Goal: Obtain resource: Obtain resource

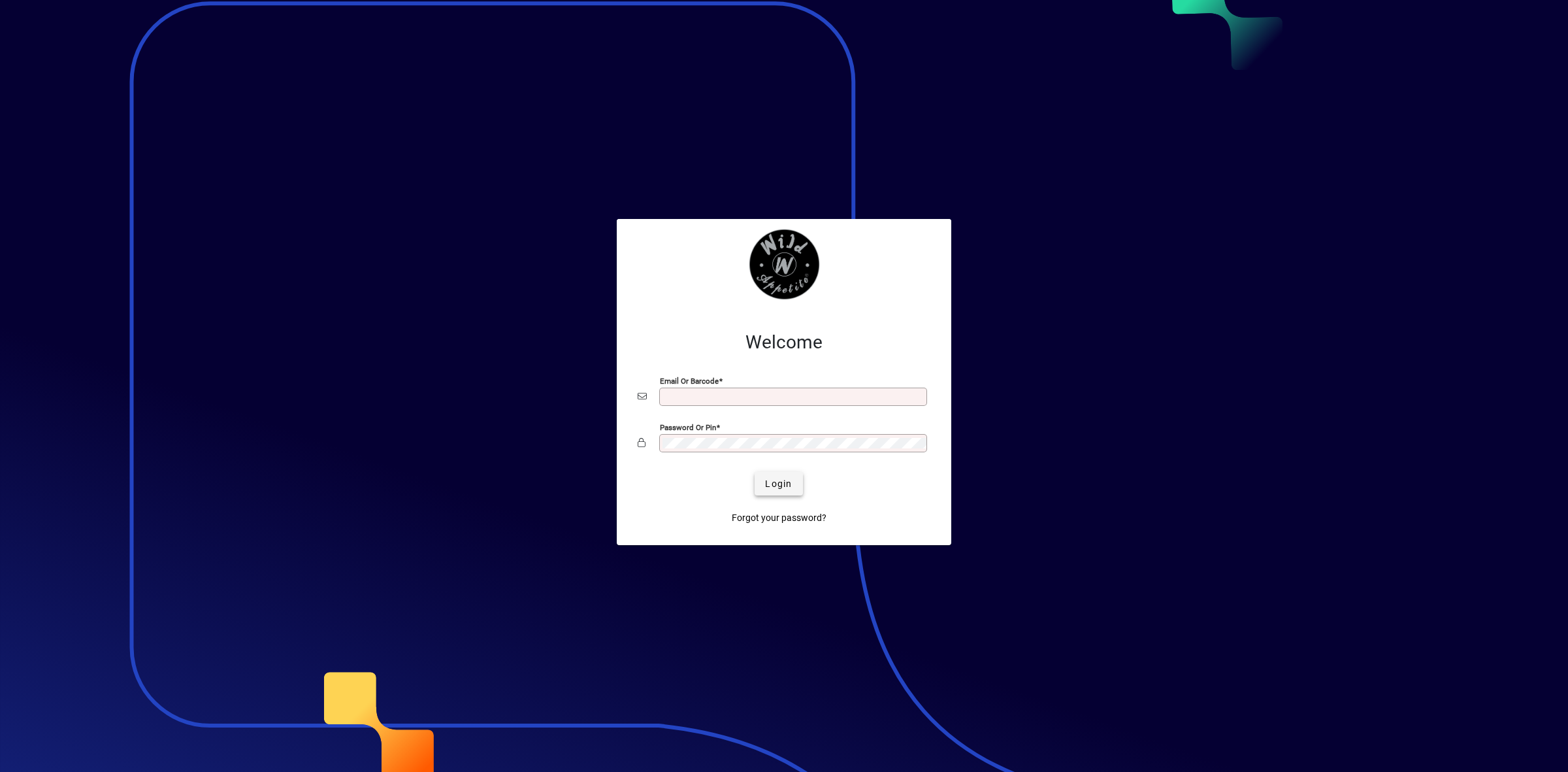
type input "**********"
click at [784, 484] on span "Login" at bounding box center [779, 483] width 27 height 13
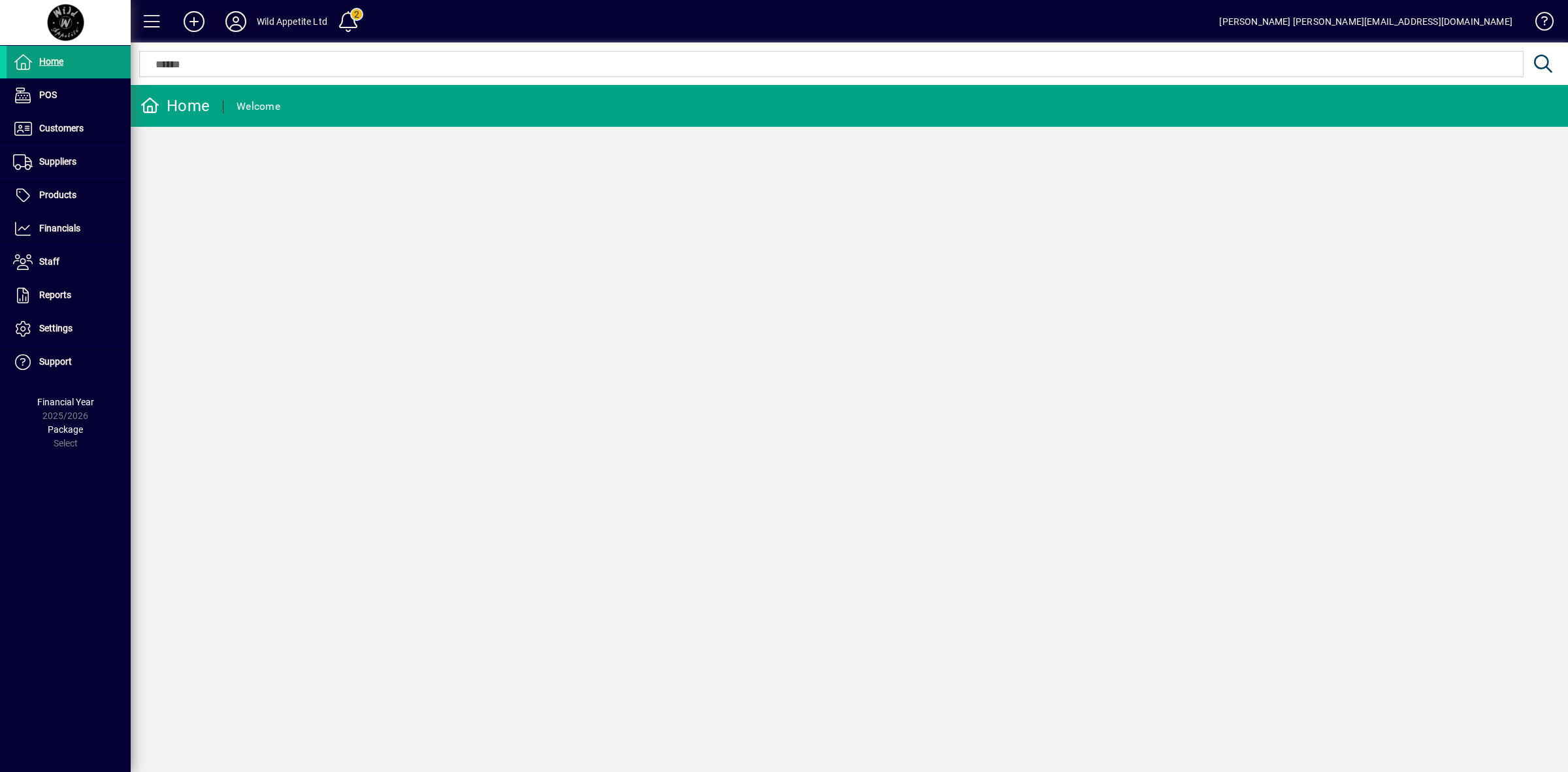
click at [239, 17] on icon at bounding box center [236, 22] width 26 height 21
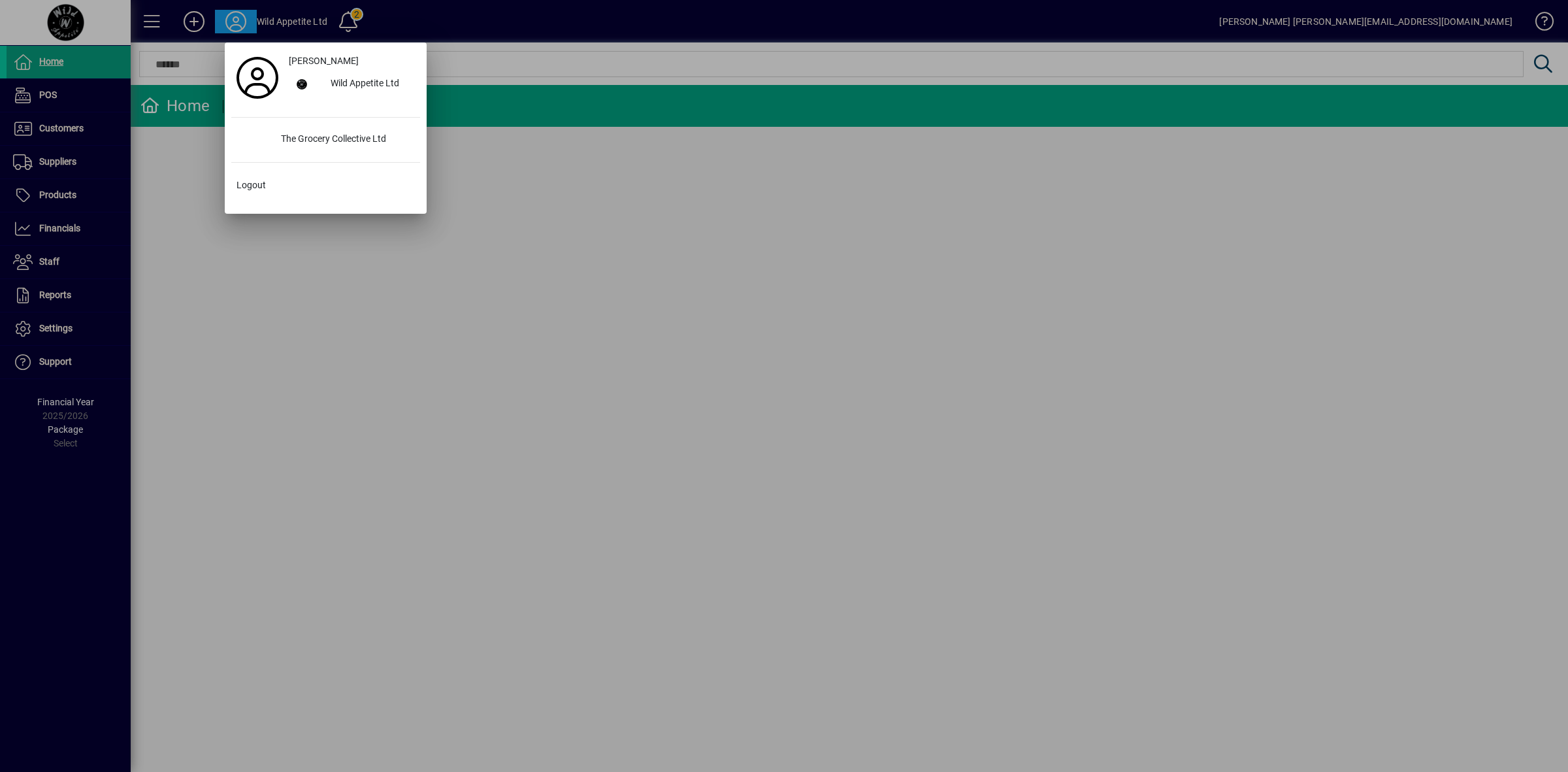
click at [189, 214] on div at bounding box center [784, 386] width 1568 height 772
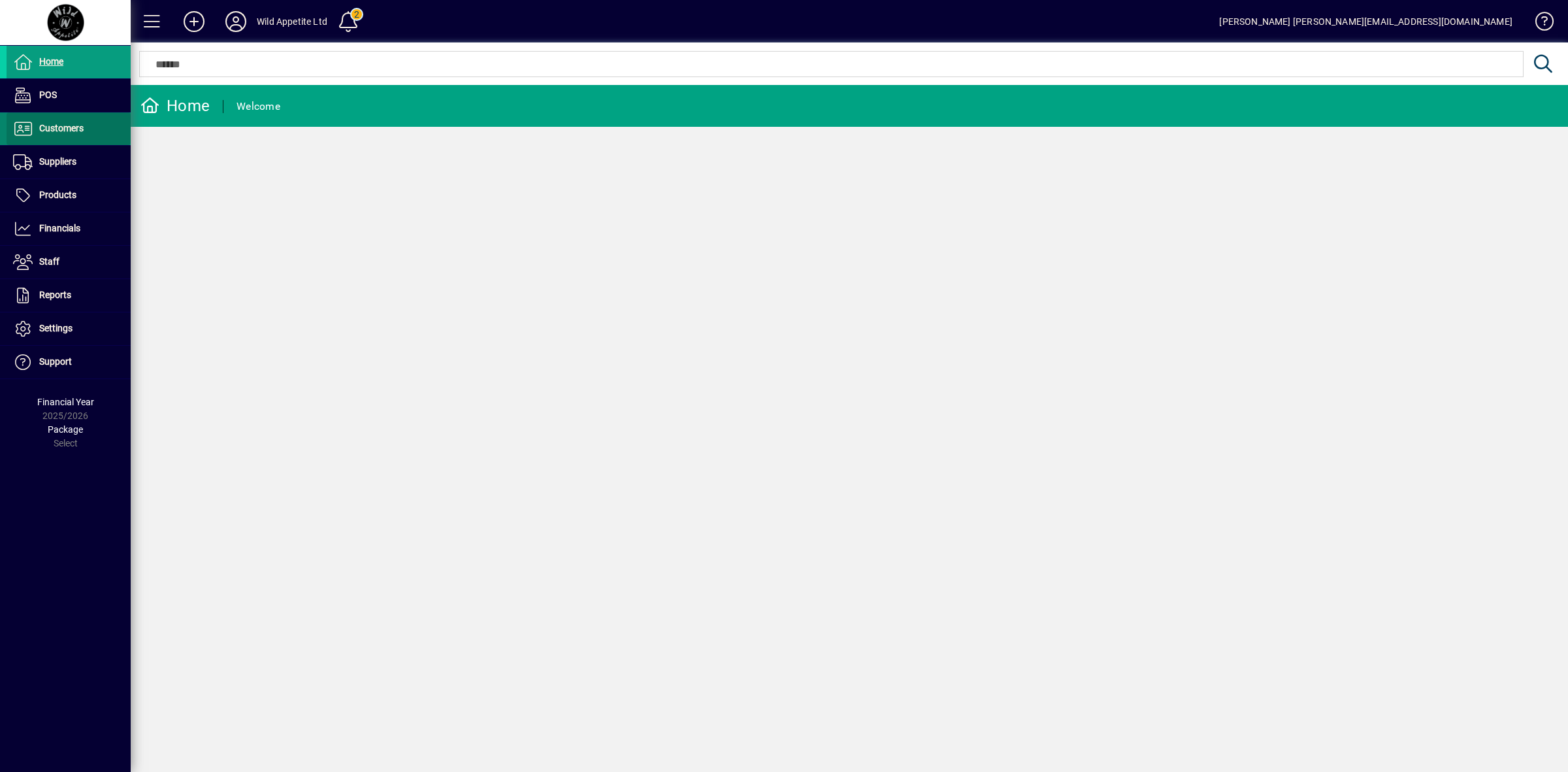
click at [64, 119] on span at bounding box center [68, 129] width 124 height 31
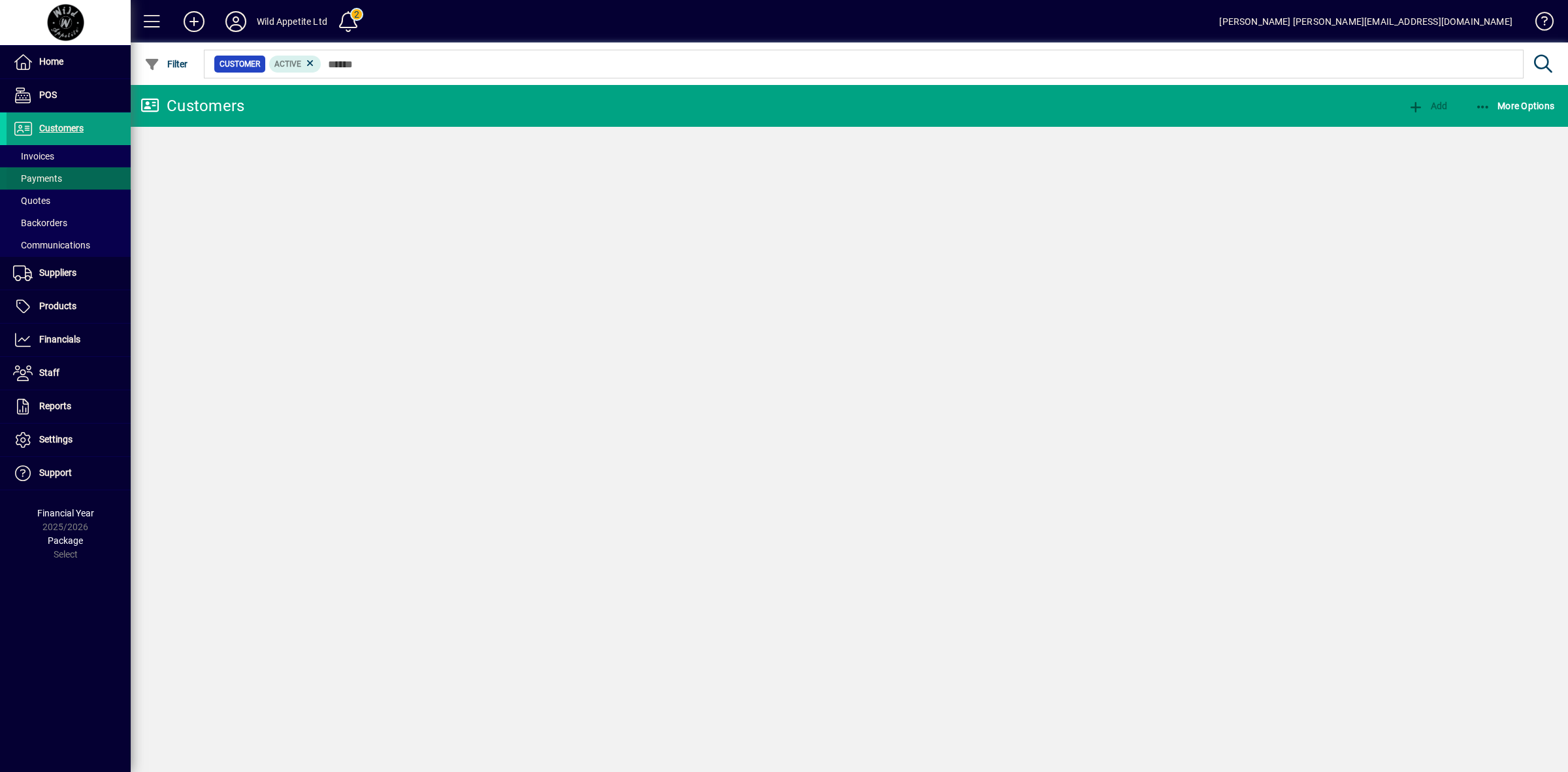
click at [43, 153] on span "Invoices" at bounding box center [34, 156] width 41 height 11
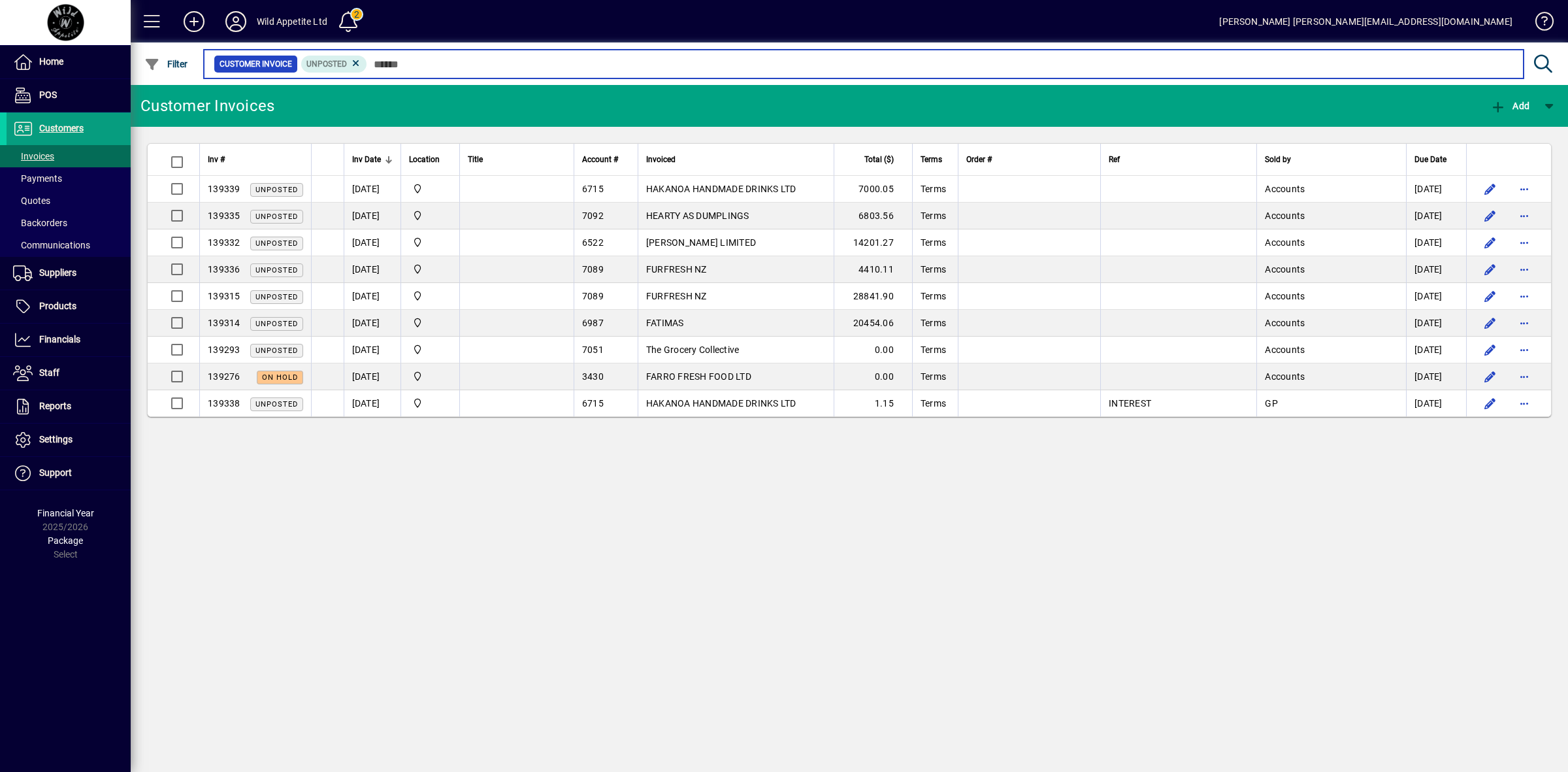
click at [414, 64] on input "text" at bounding box center [940, 64] width 1146 height 18
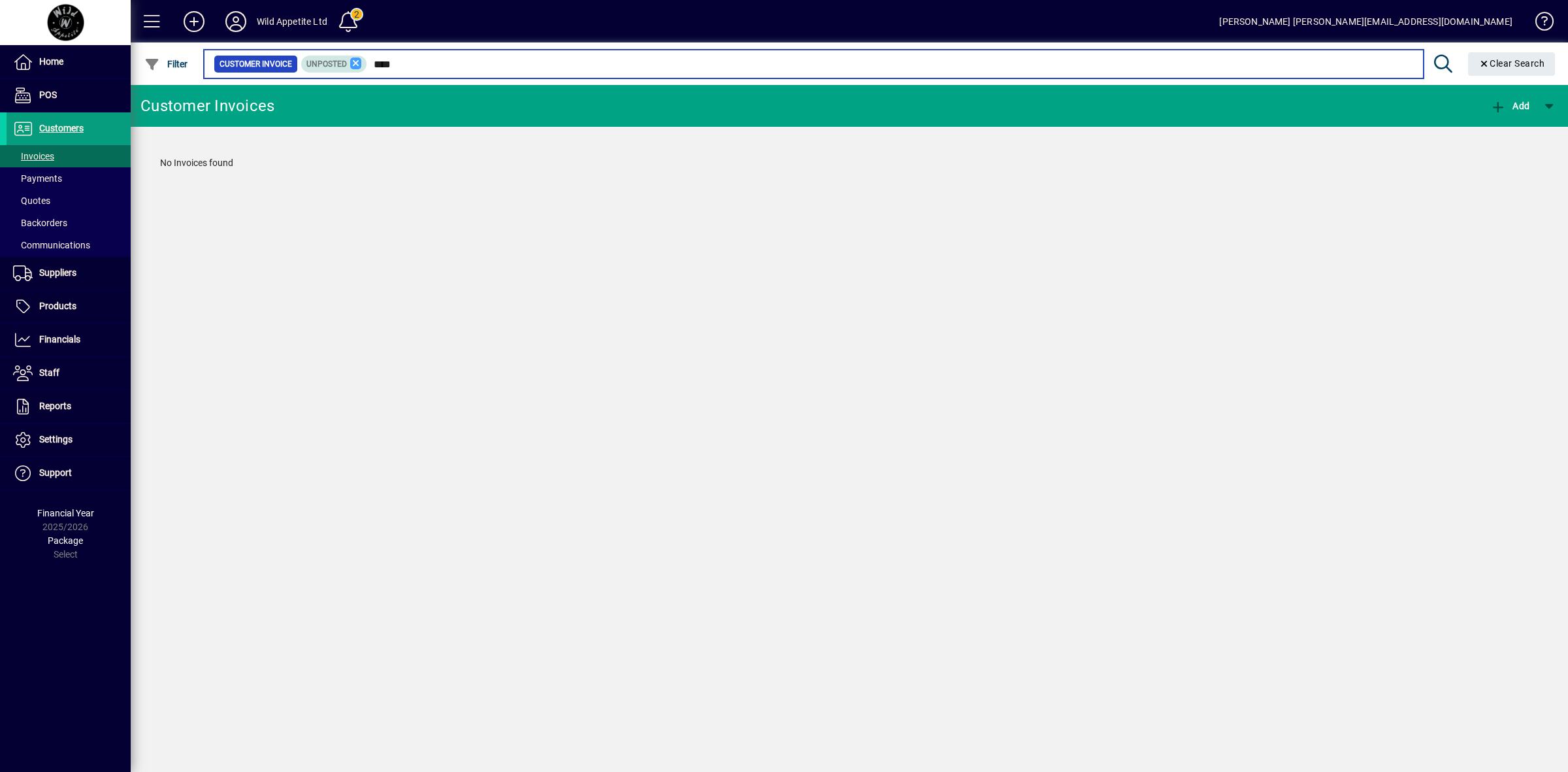
type input "****"
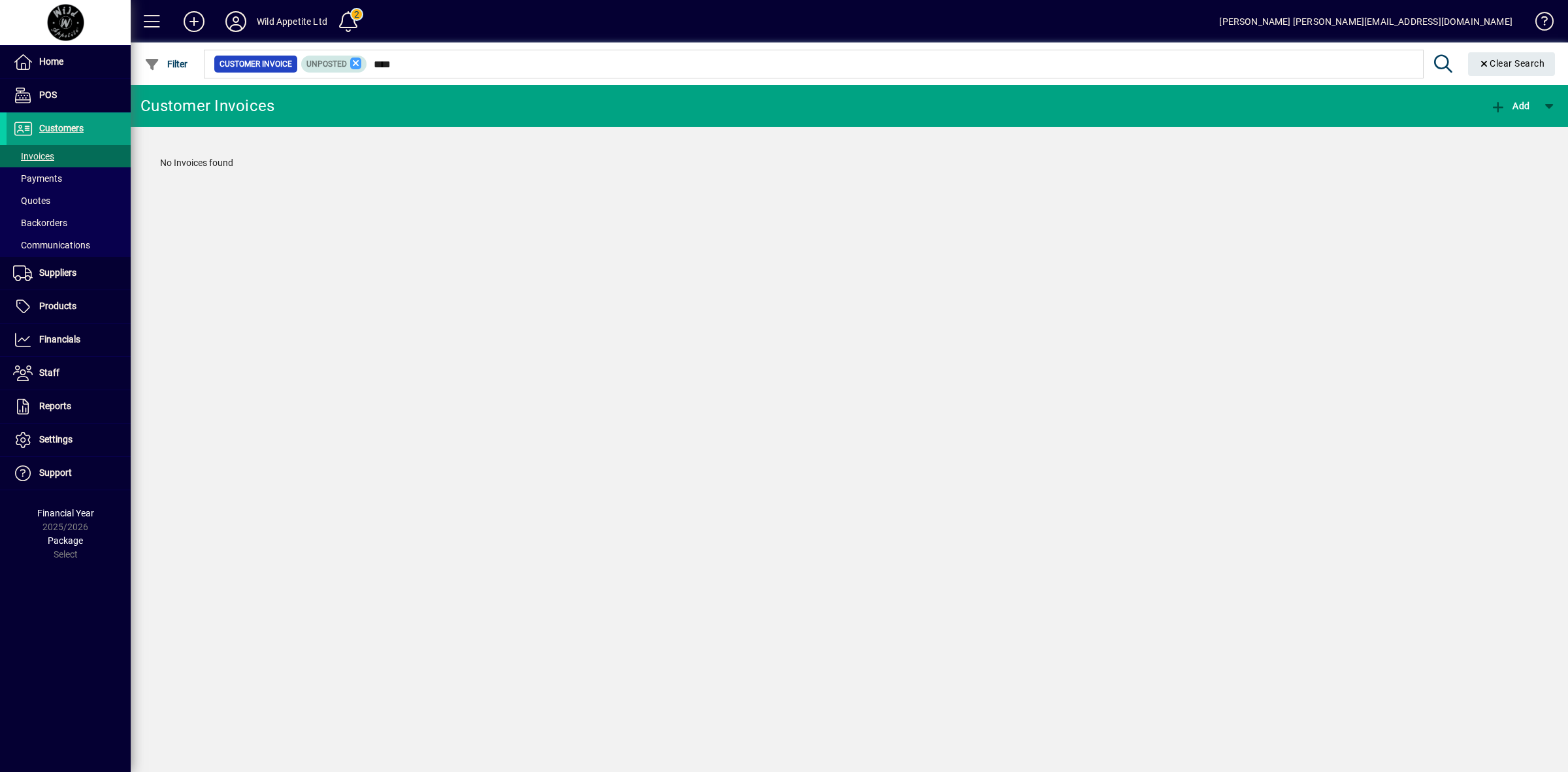
click at [354, 57] on icon at bounding box center [356, 63] width 12 height 12
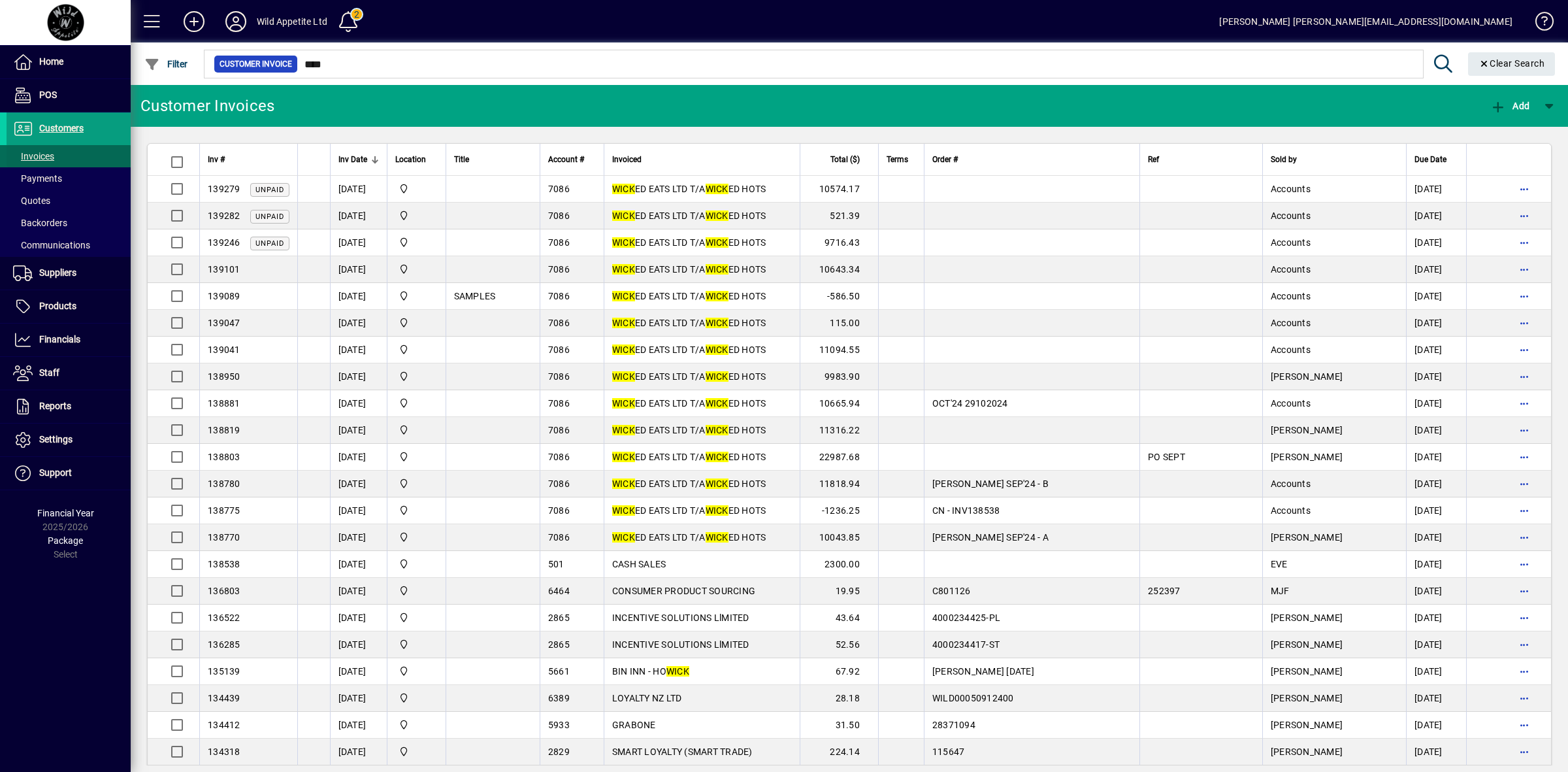
click at [43, 154] on span "Invoices" at bounding box center [34, 156] width 41 height 11
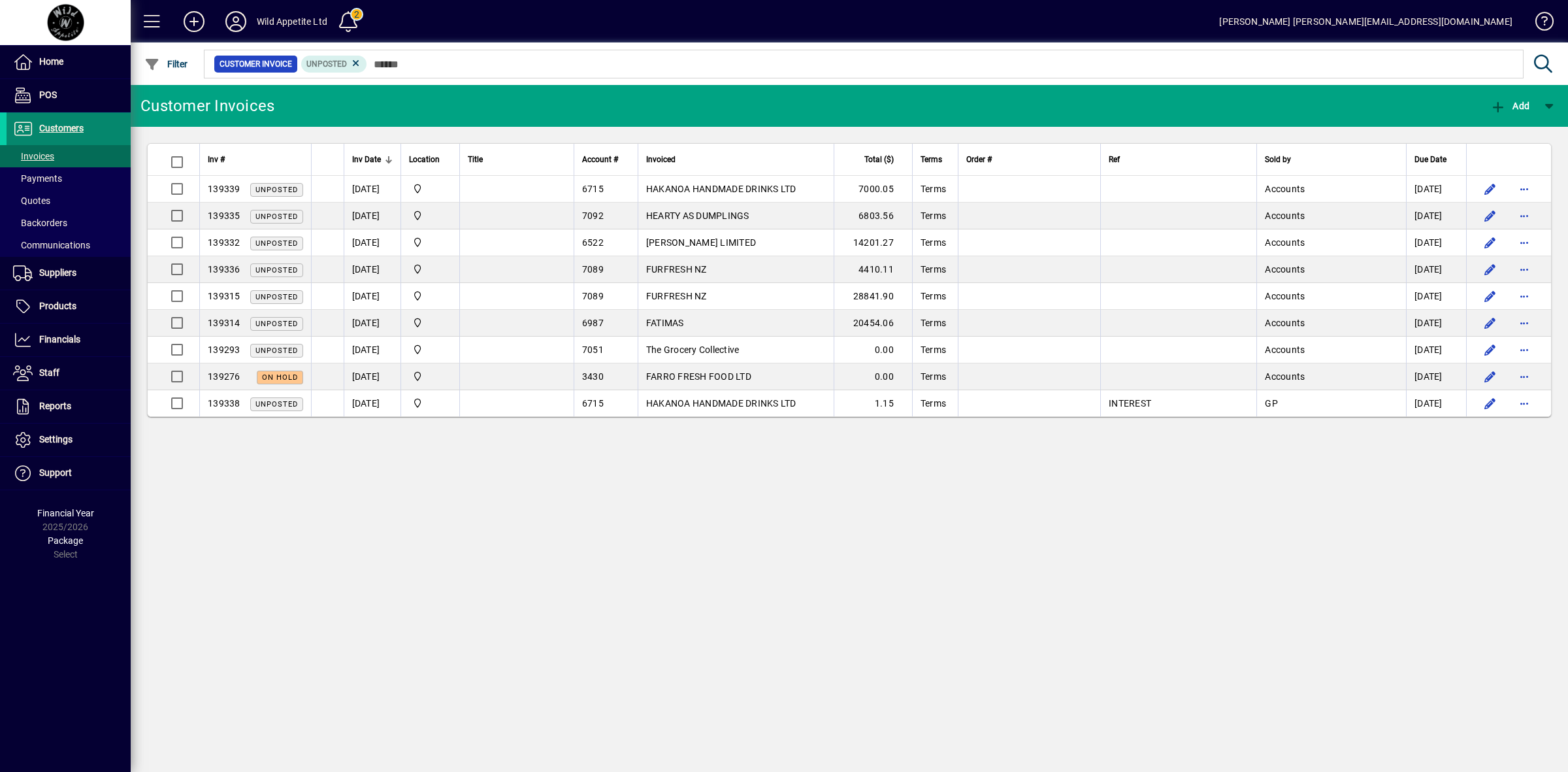
click at [56, 124] on span "Customers" at bounding box center [61, 128] width 44 height 11
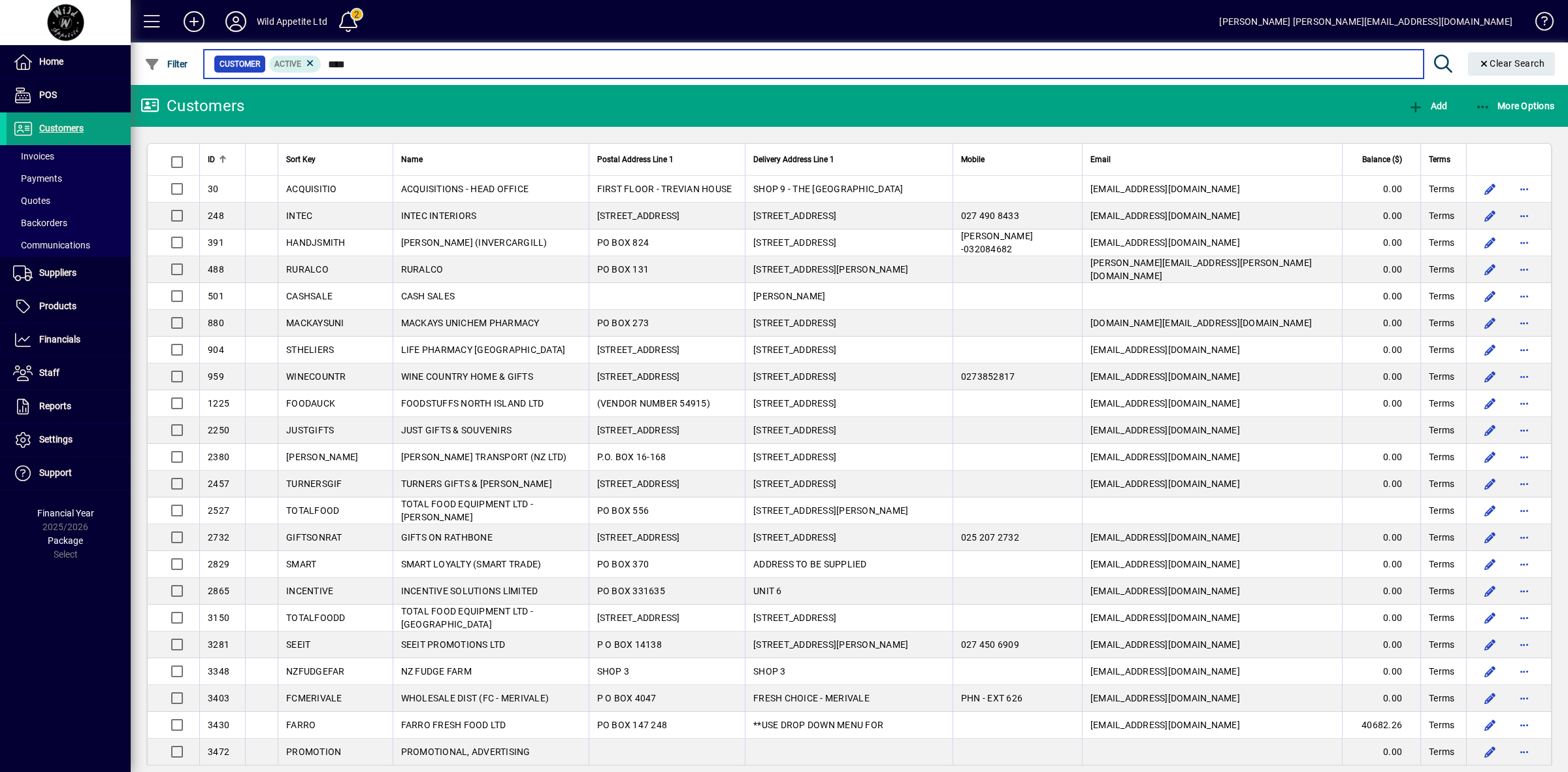
type input "****"
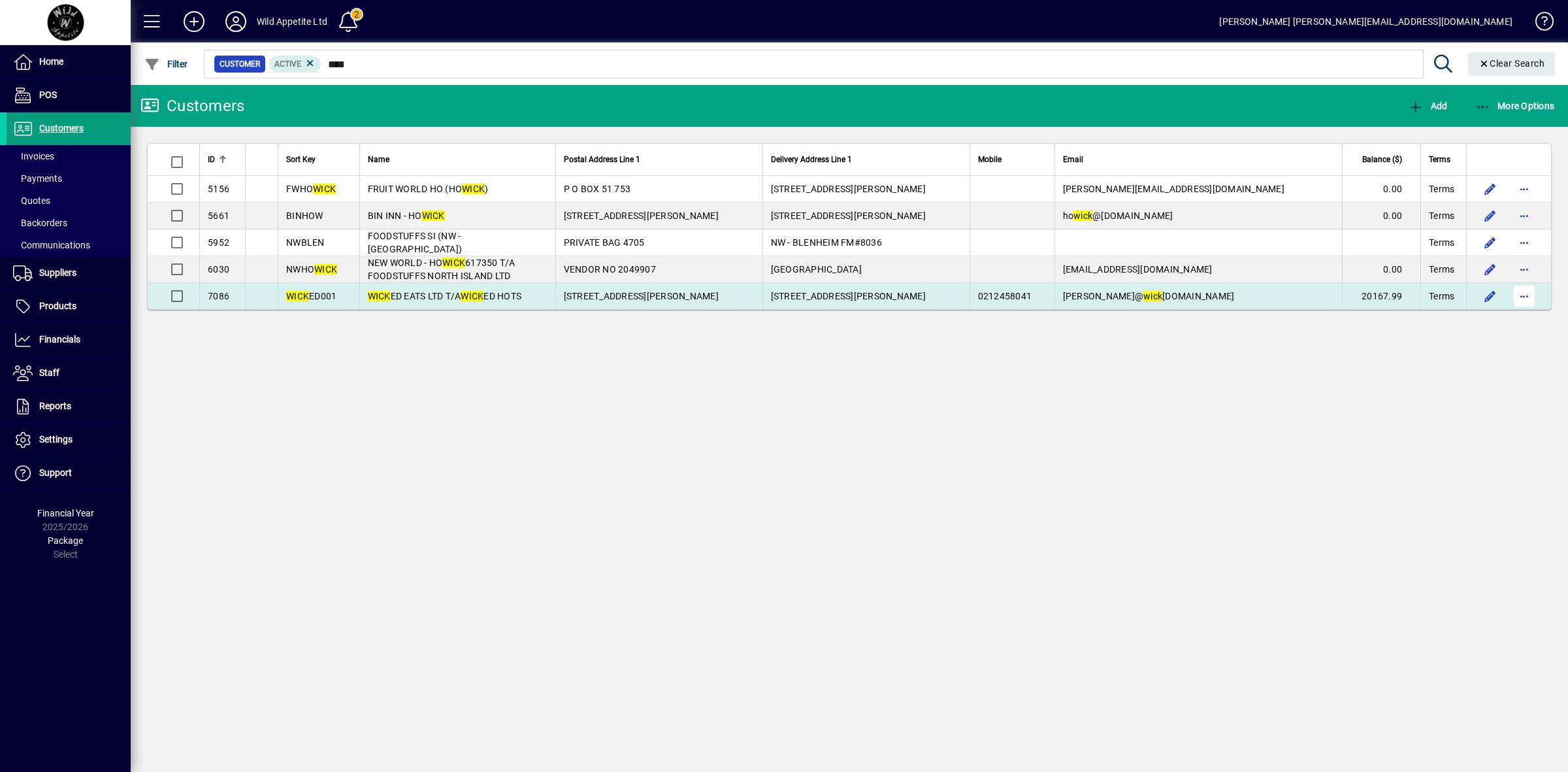
click at [1527, 296] on span "button" at bounding box center [1524, 296] width 31 height 31
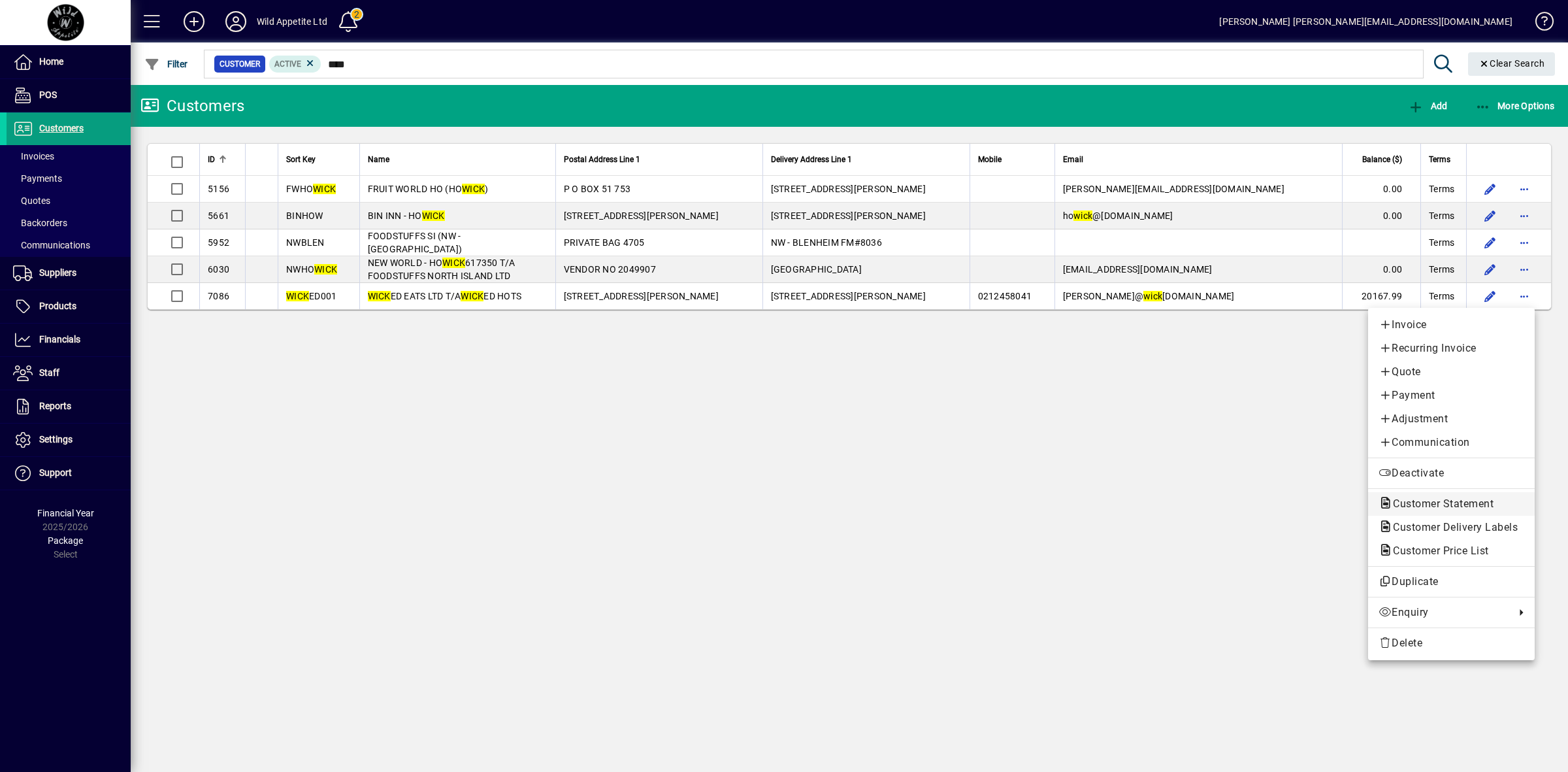
click at [1456, 508] on span "Customer Statement" at bounding box center [1439, 504] width 121 height 13
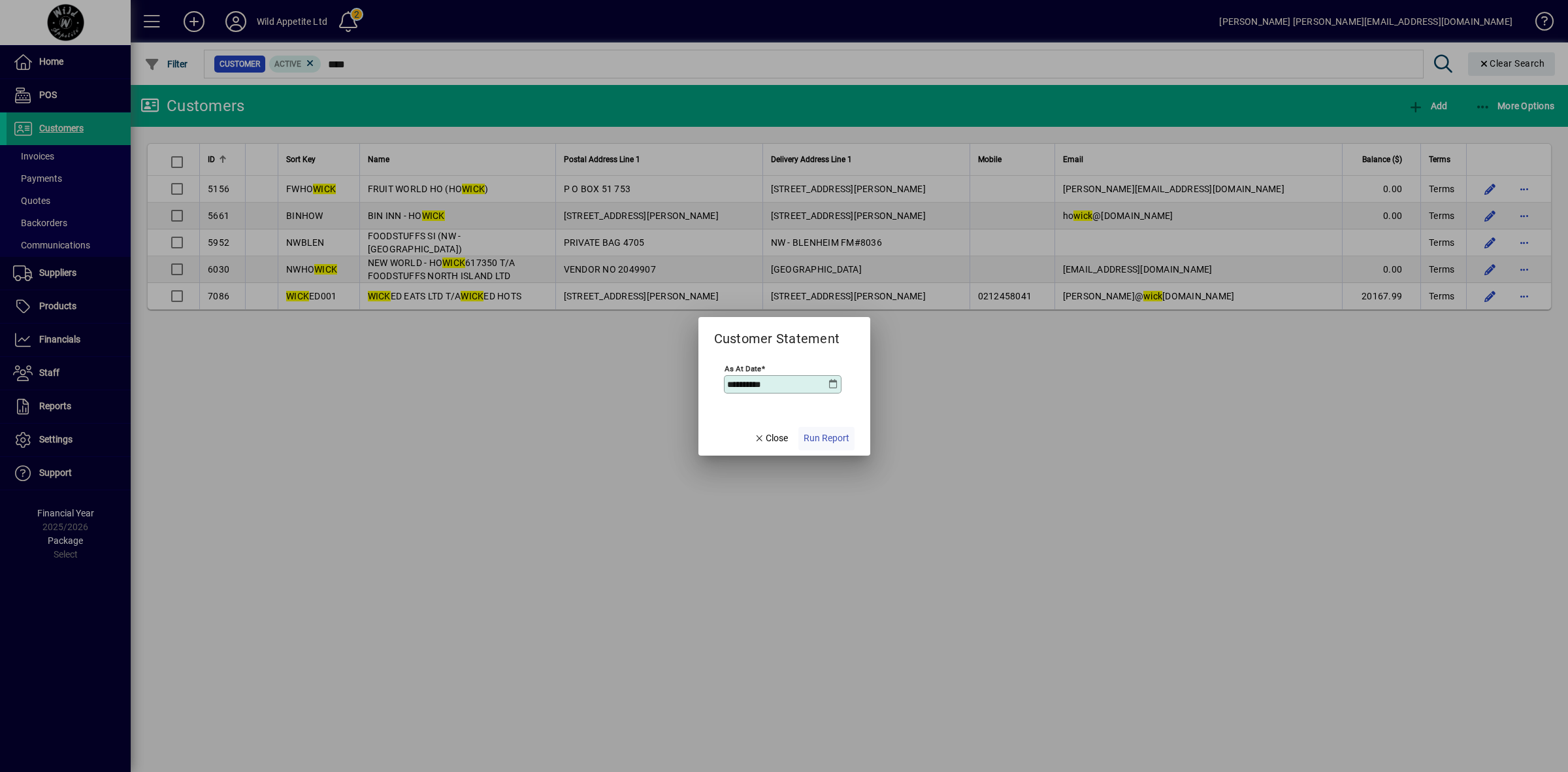
click at [841, 439] on span "Run Report" at bounding box center [826, 438] width 46 height 13
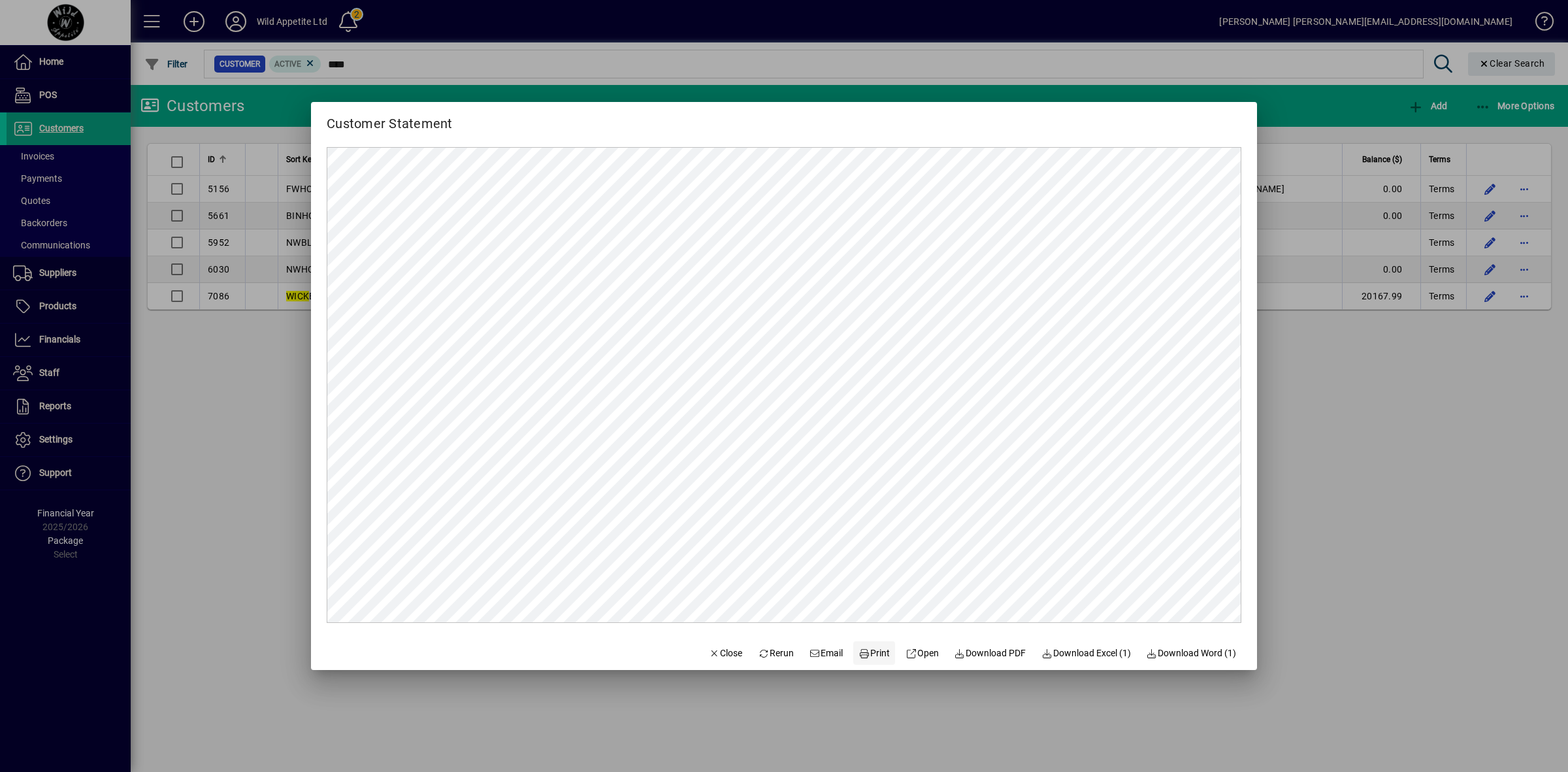
click at [870, 647] on span "Print" at bounding box center [874, 653] width 31 height 13
click at [1364, 495] on div at bounding box center [784, 386] width 1568 height 772
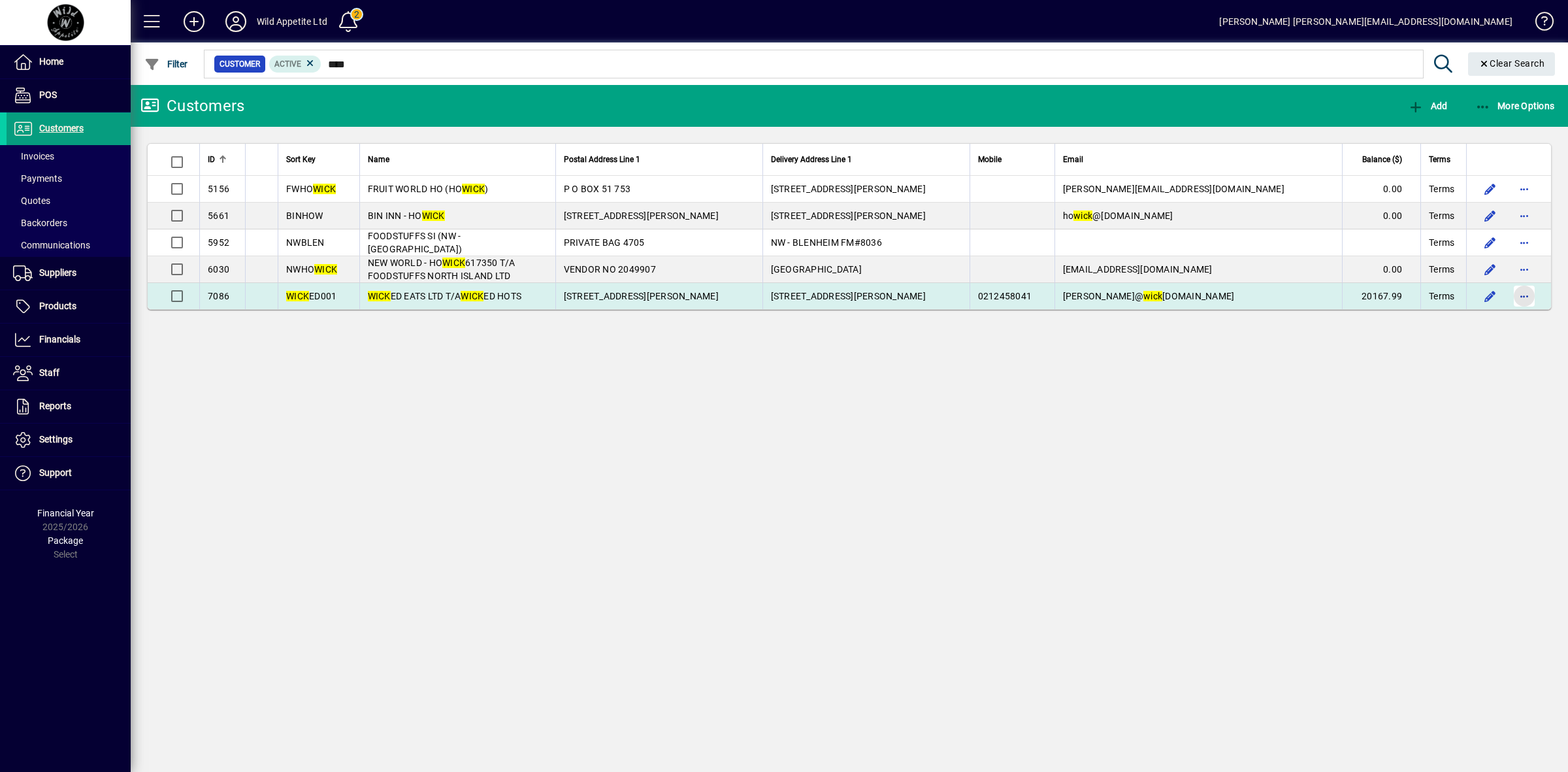
click at [1532, 299] on span "button" at bounding box center [1524, 296] width 31 height 31
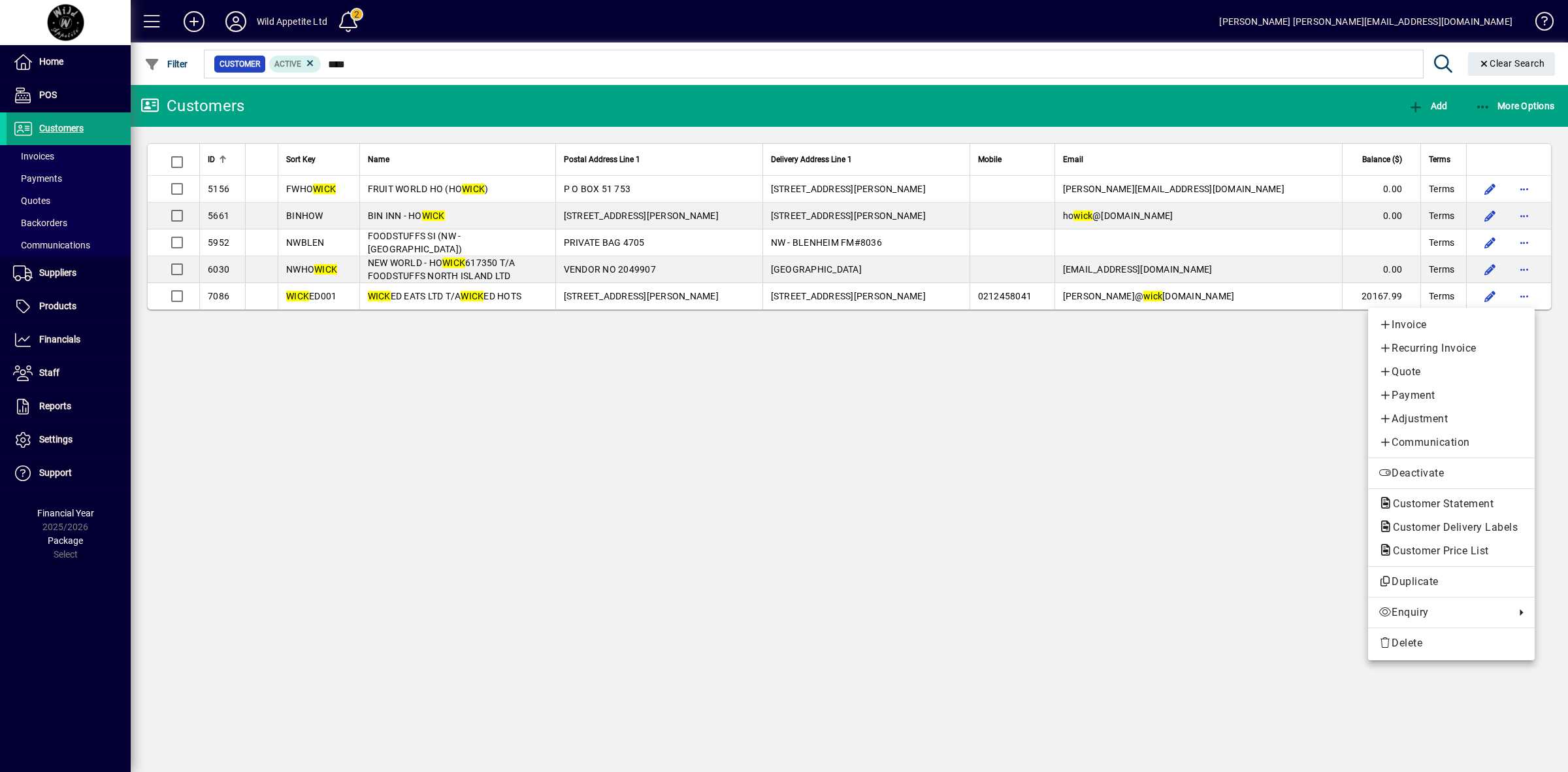
click at [1428, 497] on span "Customer Statement" at bounding box center [1451, 504] width 145 height 16
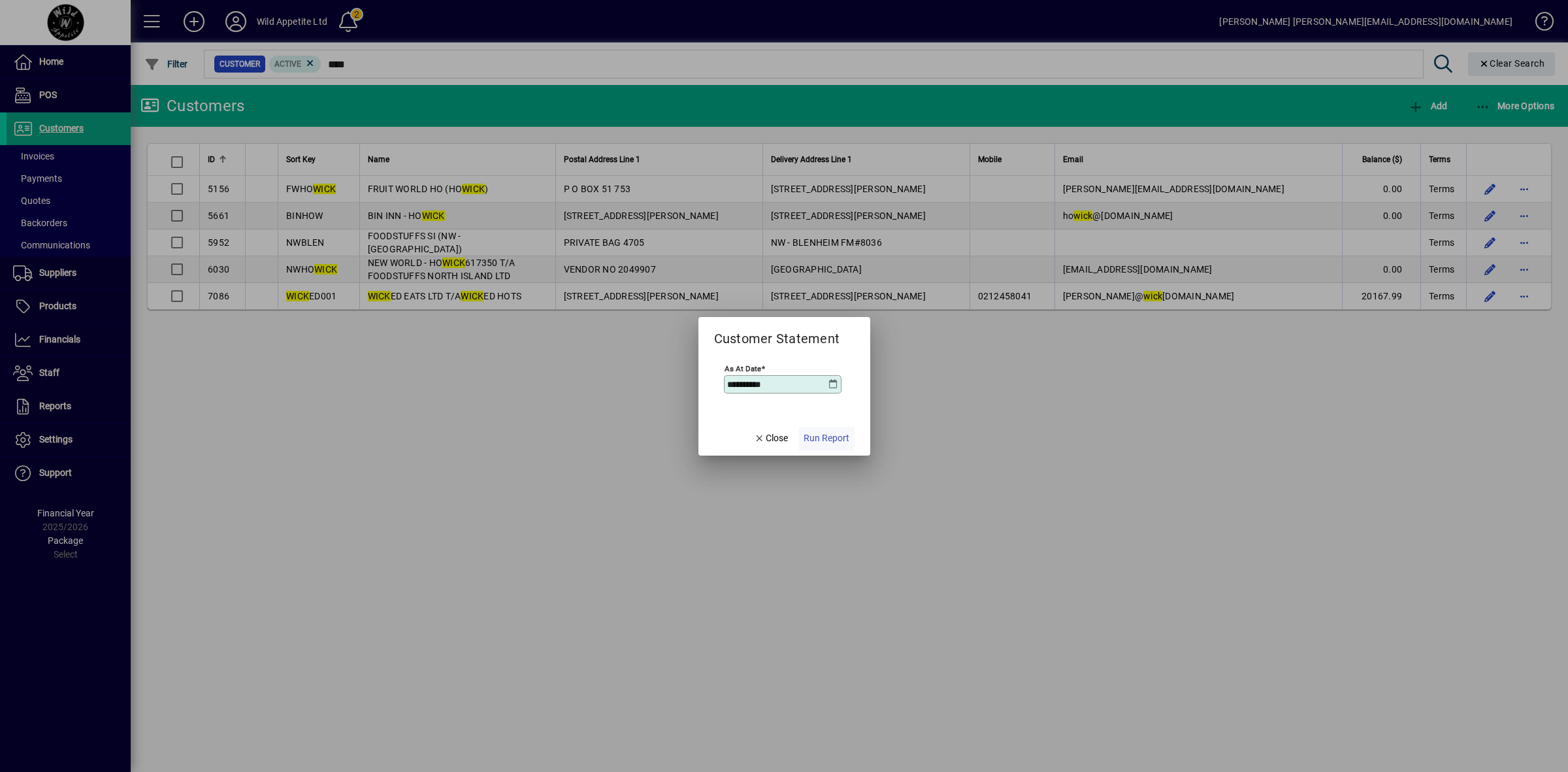
click at [835, 435] on span "Run Report" at bounding box center [826, 438] width 46 height 13
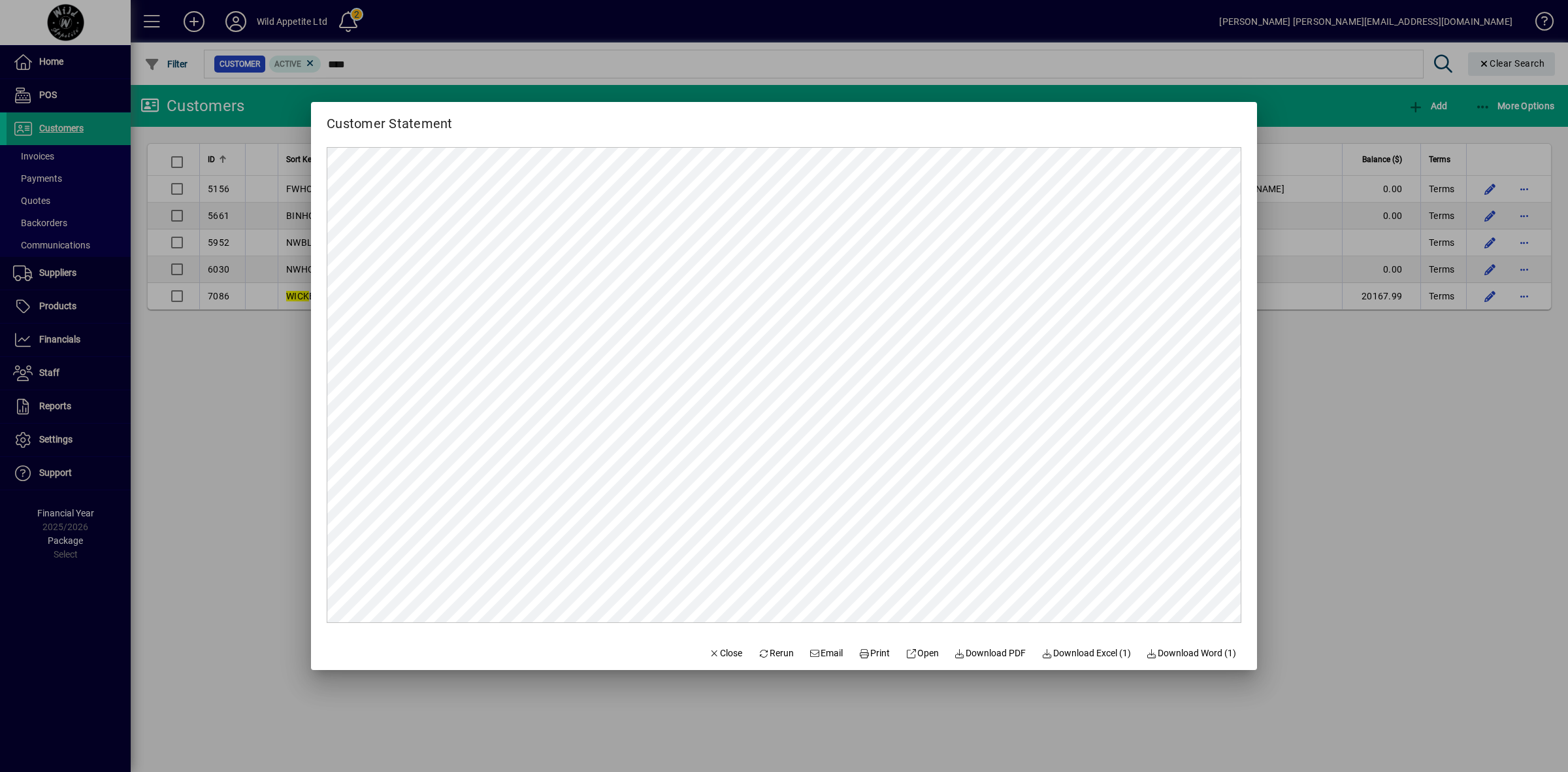
click at [1357, 593] on div at bounding box center [784, 386] width 1568 height 772
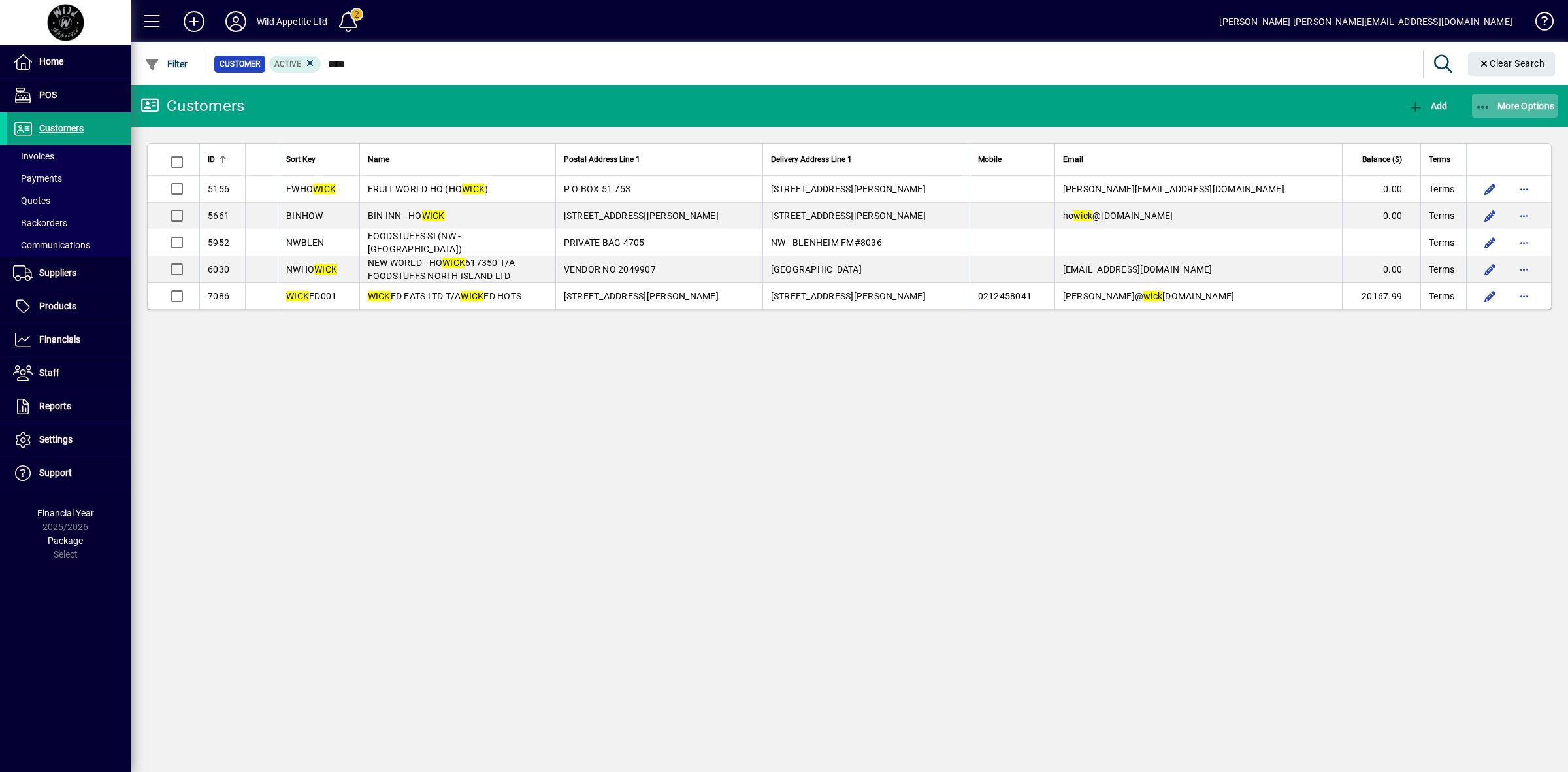
click at [1511, 105] on span "More Options" at bounding box center [1514, 106] width 80 height 11
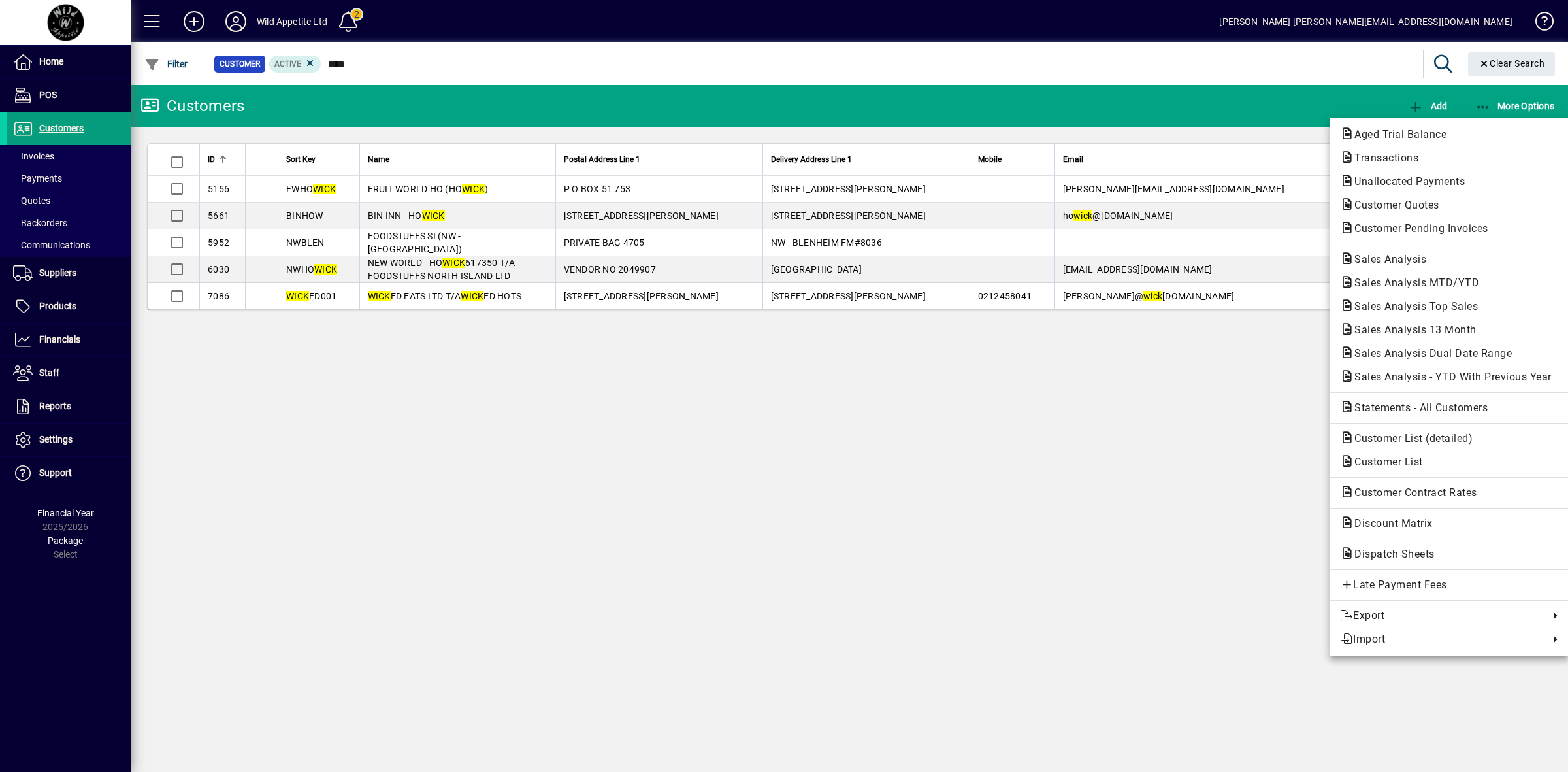
click at [1190, 449] on div at bounding box center [784, 386] width 1568 height 772
